Goal: Navigation & Orientation: Find specific page/section

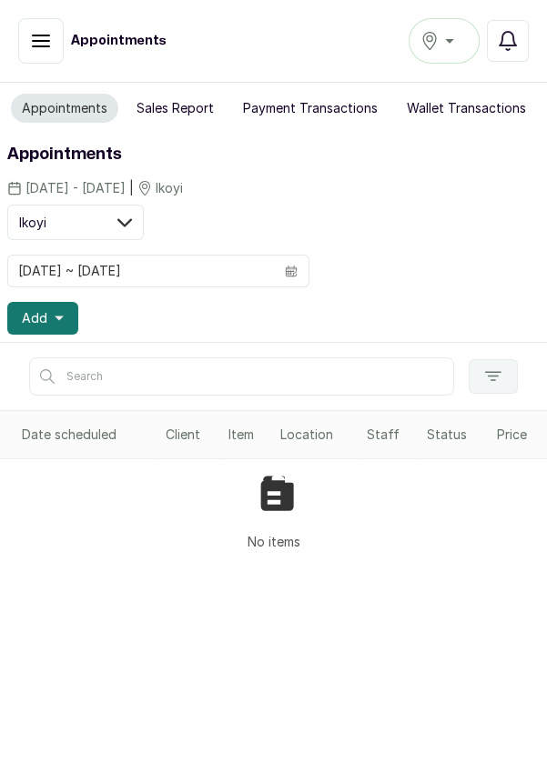
click at [449, 42] on div "Ikoyi" at bounding box center [443, 41] width 47 height 22
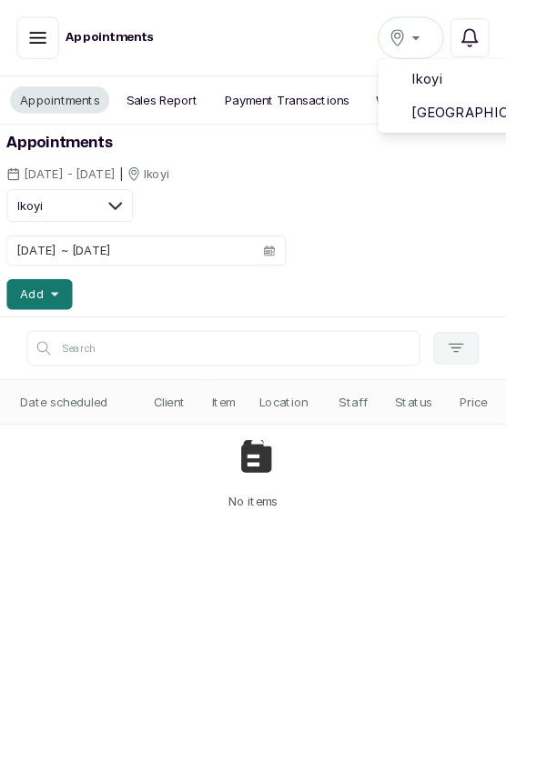
click at [501, 130] on span "[GEOGRAPHIC_DATA]" at bounding box center [510, 122] width 131 height 22
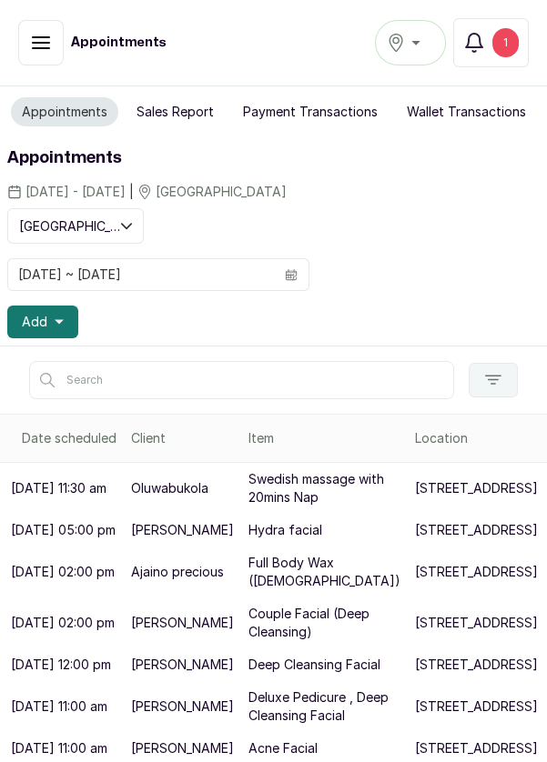
click at [36, 48] on icon "button" at bounding box center [41, 42] width 16 height 11
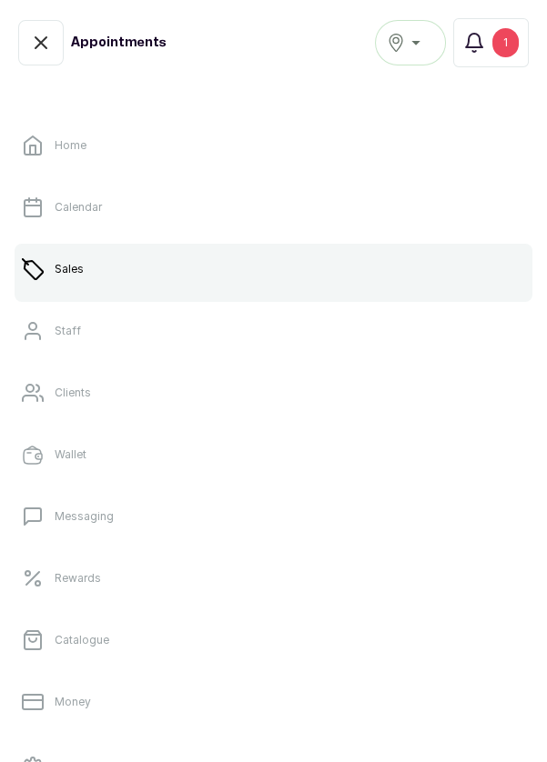
click at [62, 217] on link "Calendar" at bounding box center [274, 207] width 518 height 51
